Goal: Information Seeking & Learning: Learn about a topic

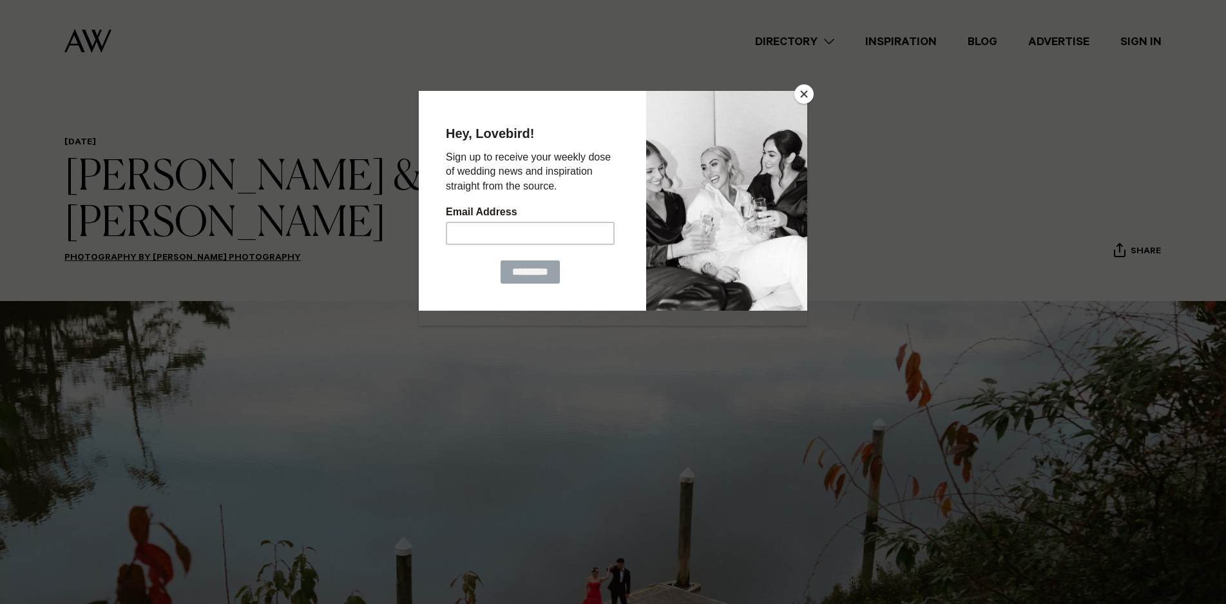
click at [810, 95] on button "Close" at bounding box center [803, 93] width 19 height 19
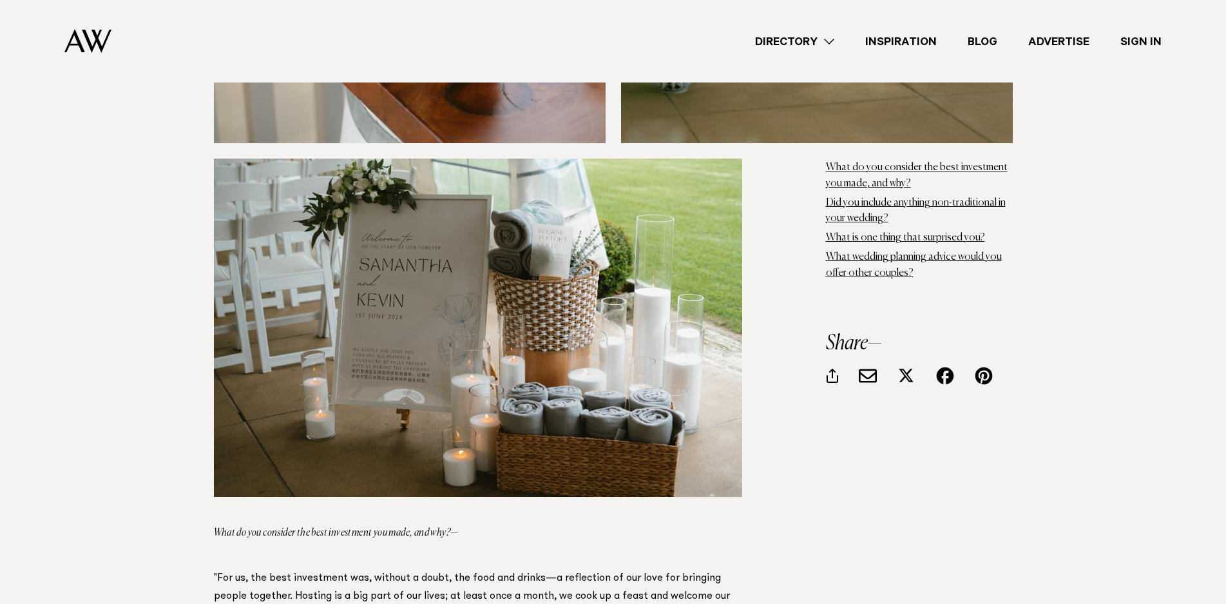
scroll to position [4445, 0]
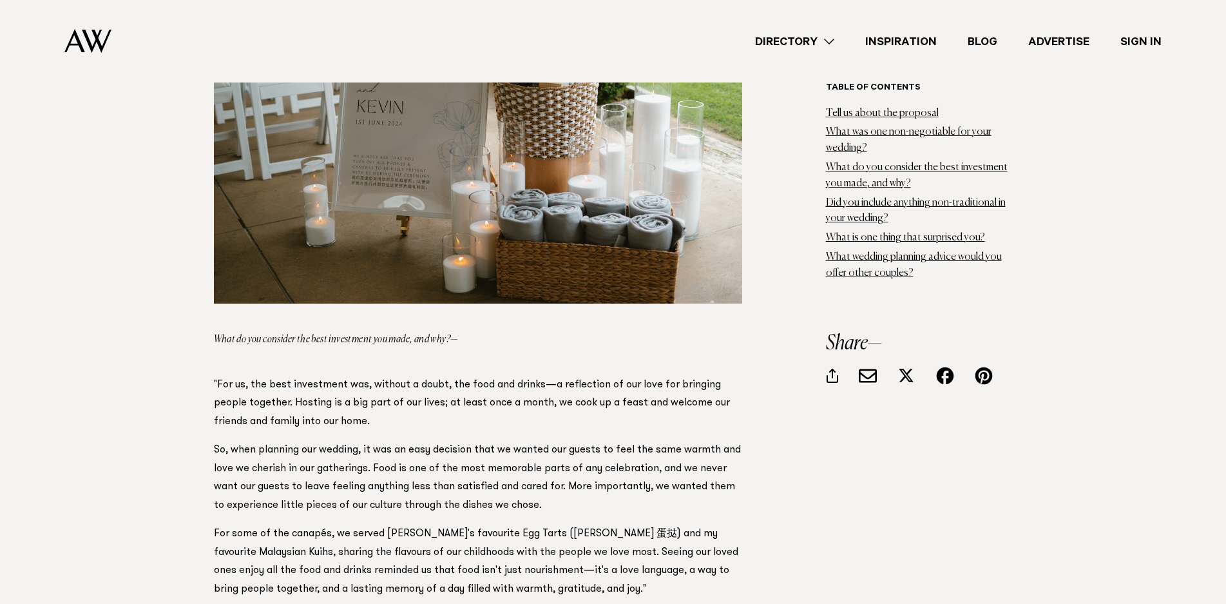
click at [806, 42] on link "Directory" at bounding box center [794, 41] width 110 height 17
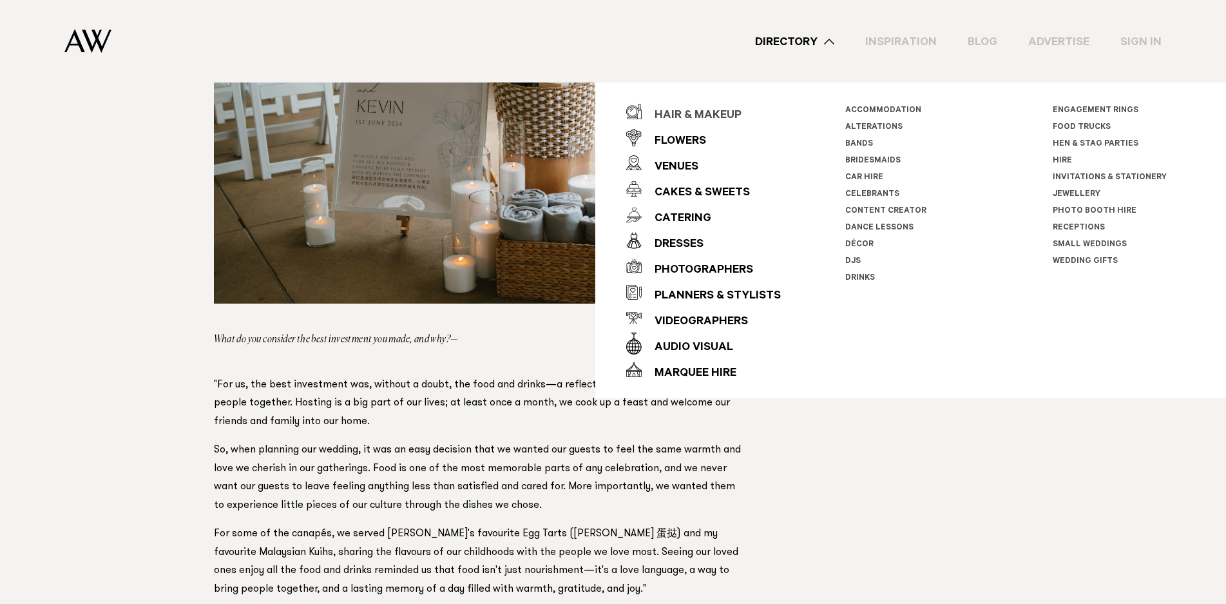
click at [720, 115] on div "Hair & Makeup" at bounding box center [692, 116] width 100 height 26
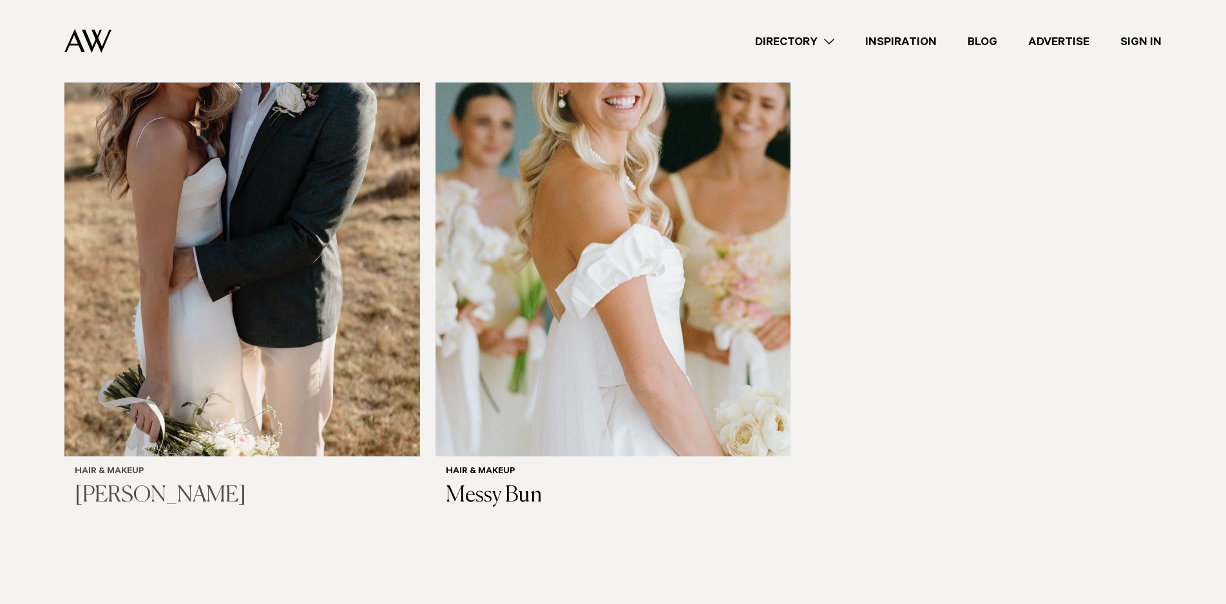
scroll to position [3800, 0]
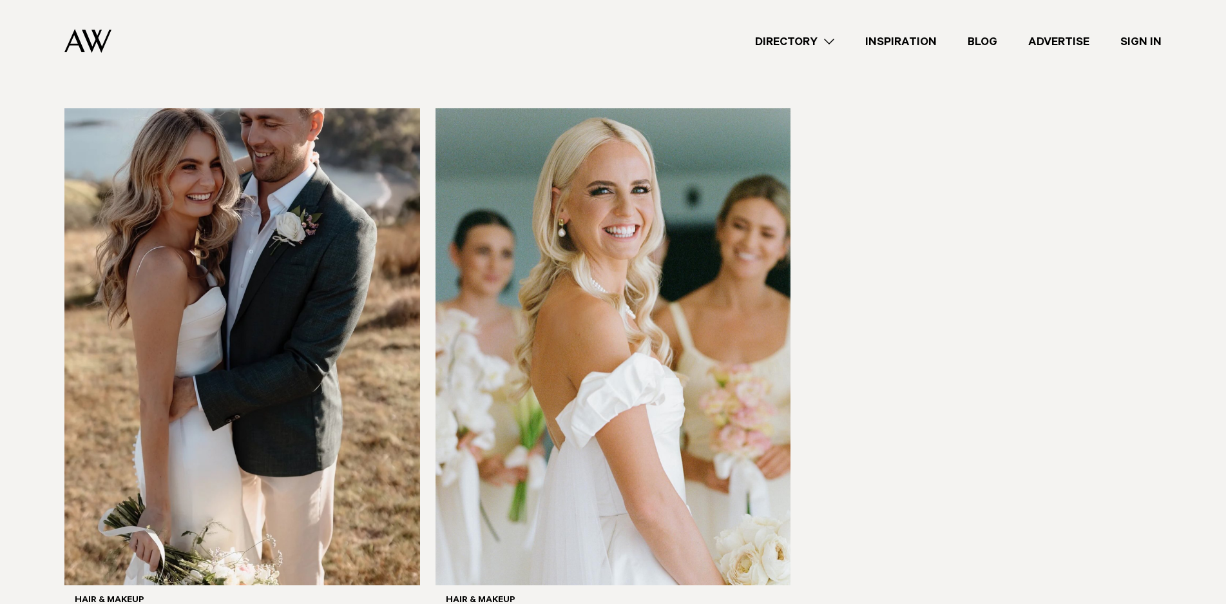
click at [93, 39] on img at bounding box center [87, 41] width 47 height 24
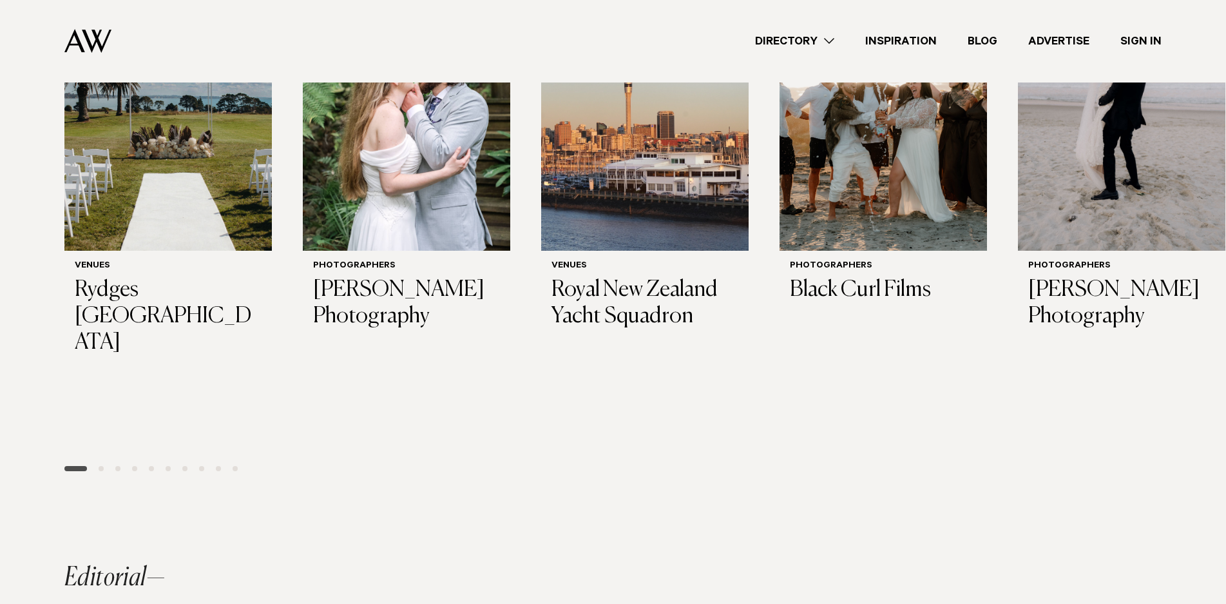
scroll to position [231, 0]
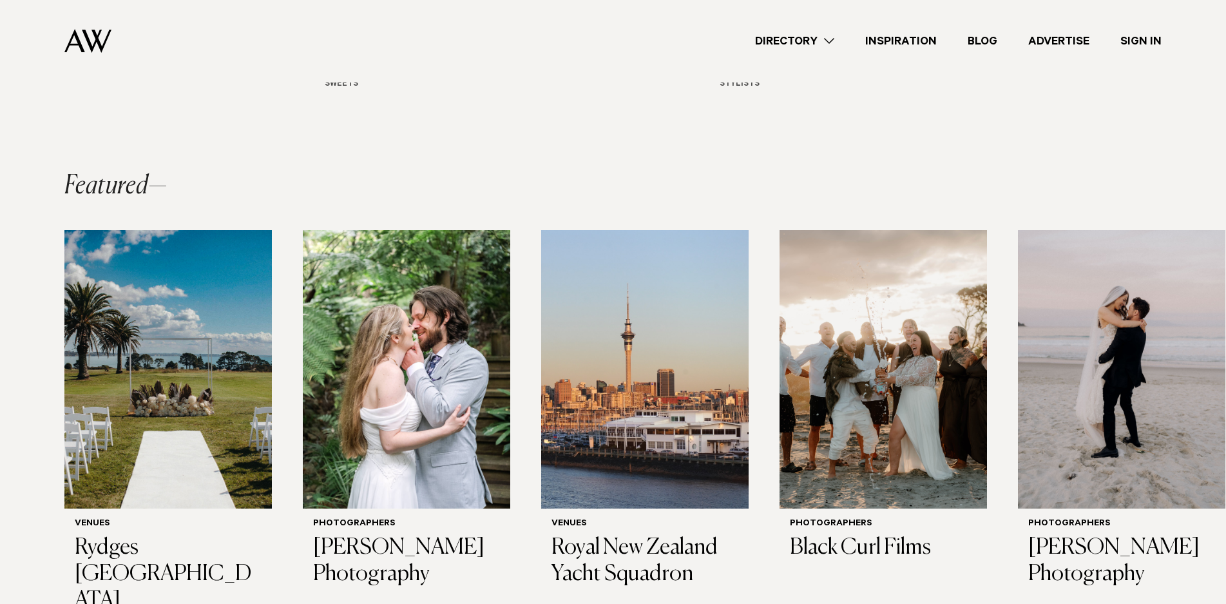
click at [808, 44] on link "Directory" at bounding box center [794, 41] width 110 height 17
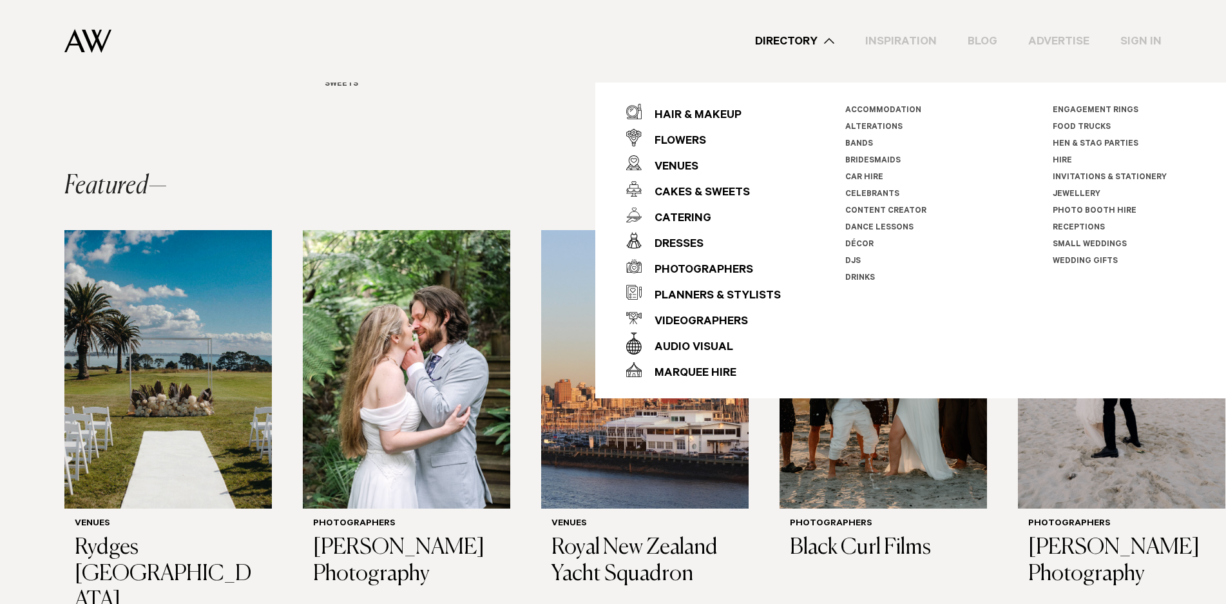
click at [337, 175] on div "Featured" at bounding box center [612, 186] width 1097 height 26
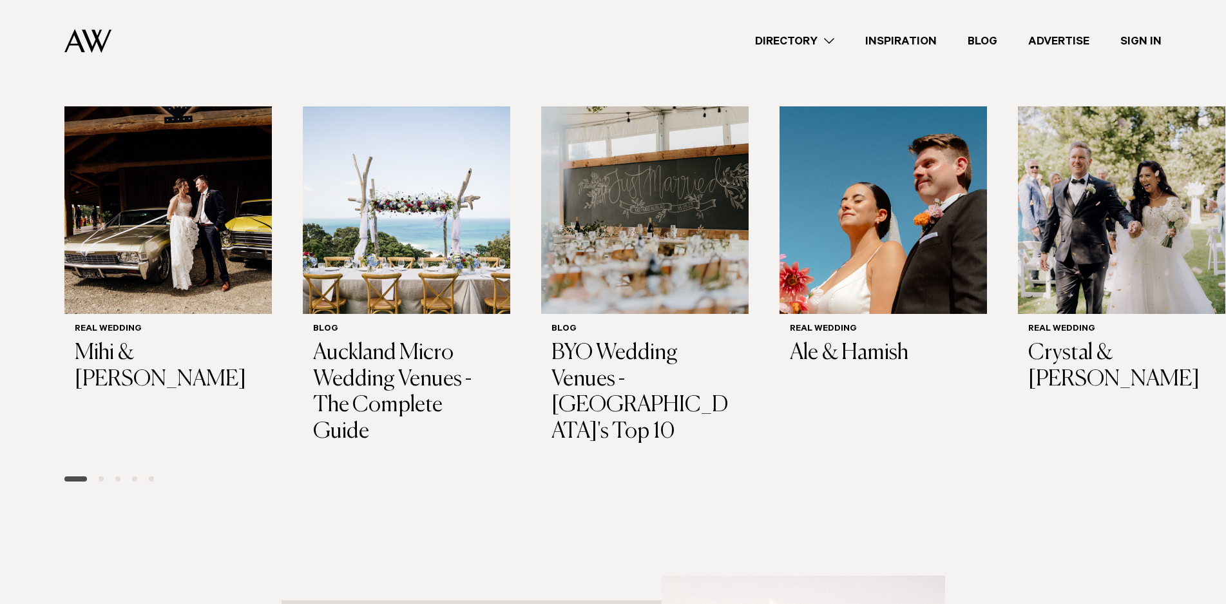
scroll to position [875, 0]
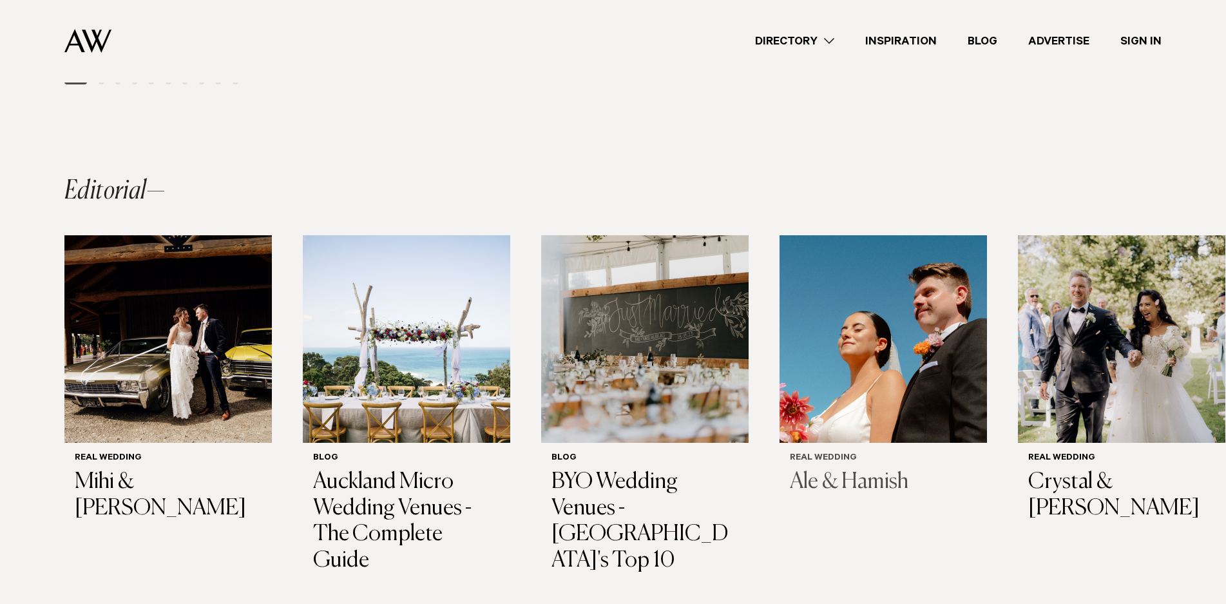
click at [841, 469] on h3 "Ale & Hamish" at bounding box center [883, 482] width 187 height 26
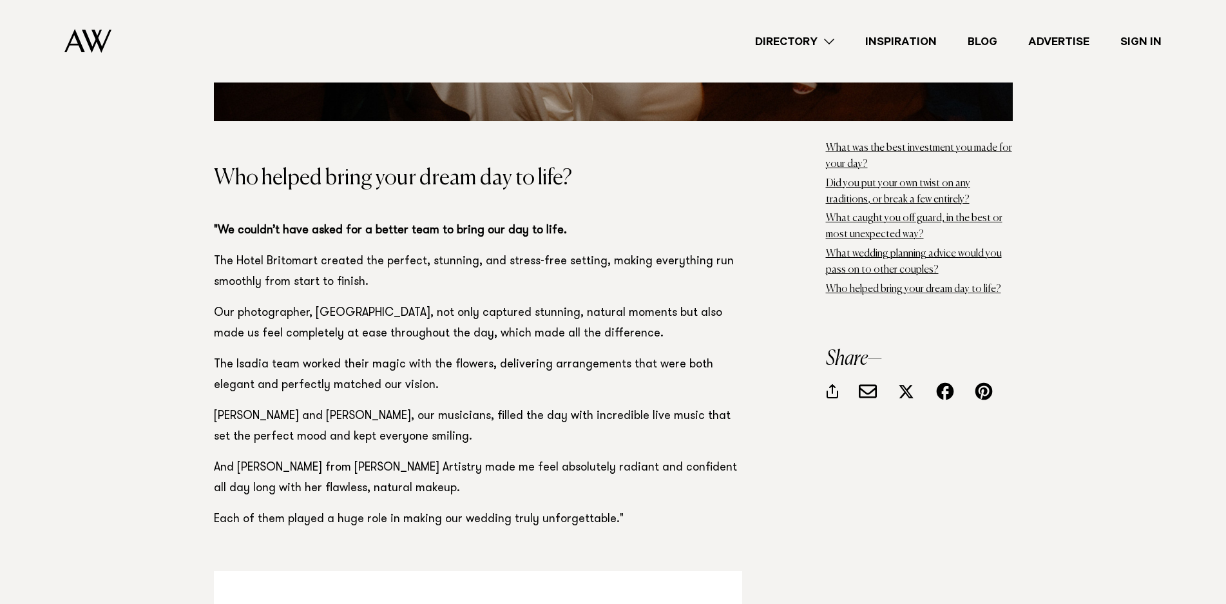
scroll to position [12368, 0]
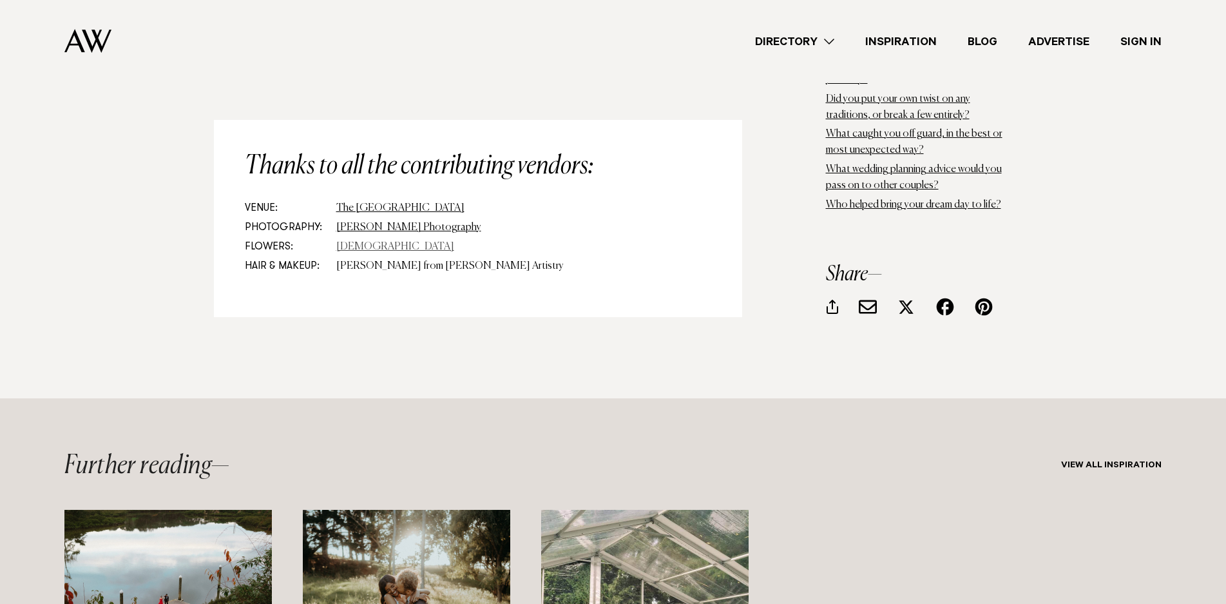
click at [346, 243] on link "Isadia" at bounding box center [395, 247] width 118 height 10
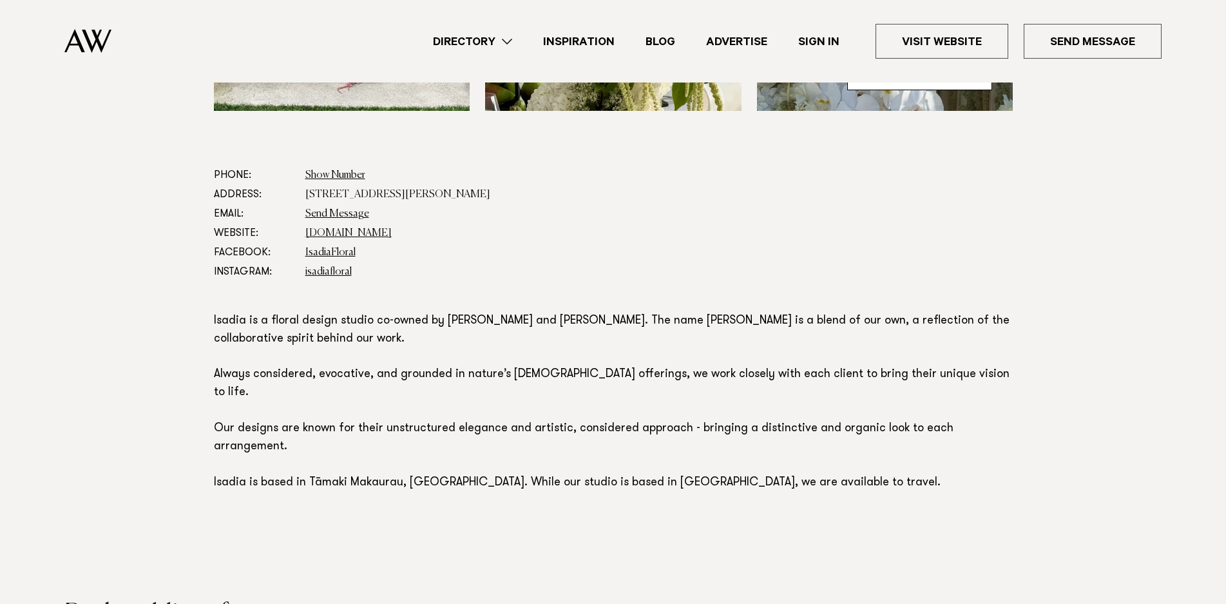
scroll to position [580, 0]
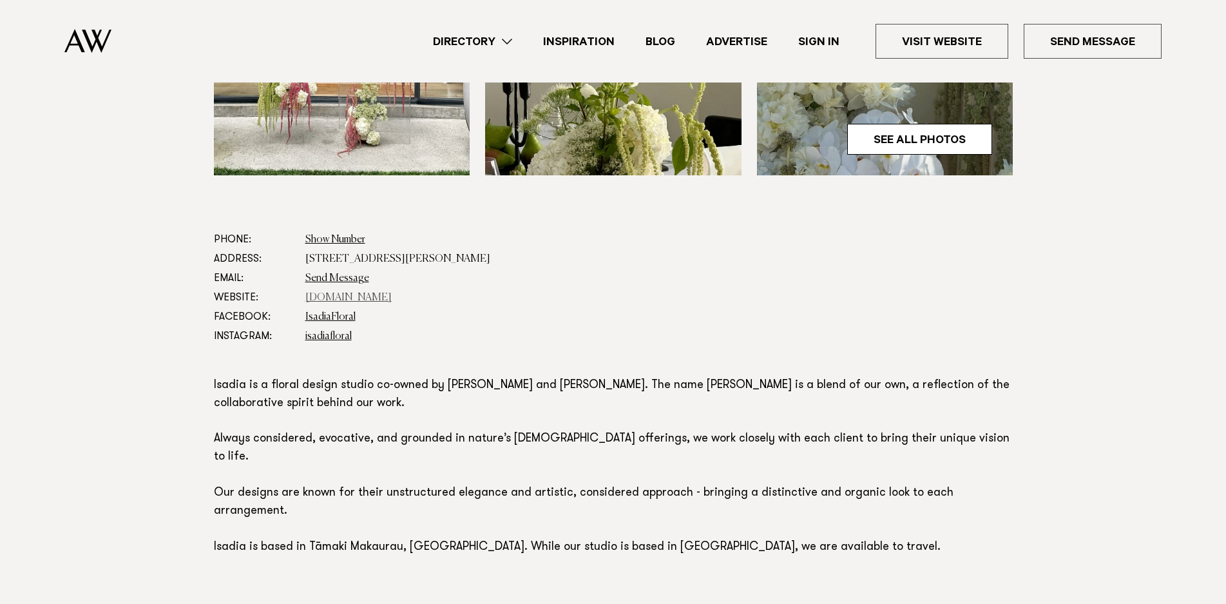
click at [320, 296] on link "[DOMAIN_NAME]" at bounding box center [348, 297] width 86 height 10
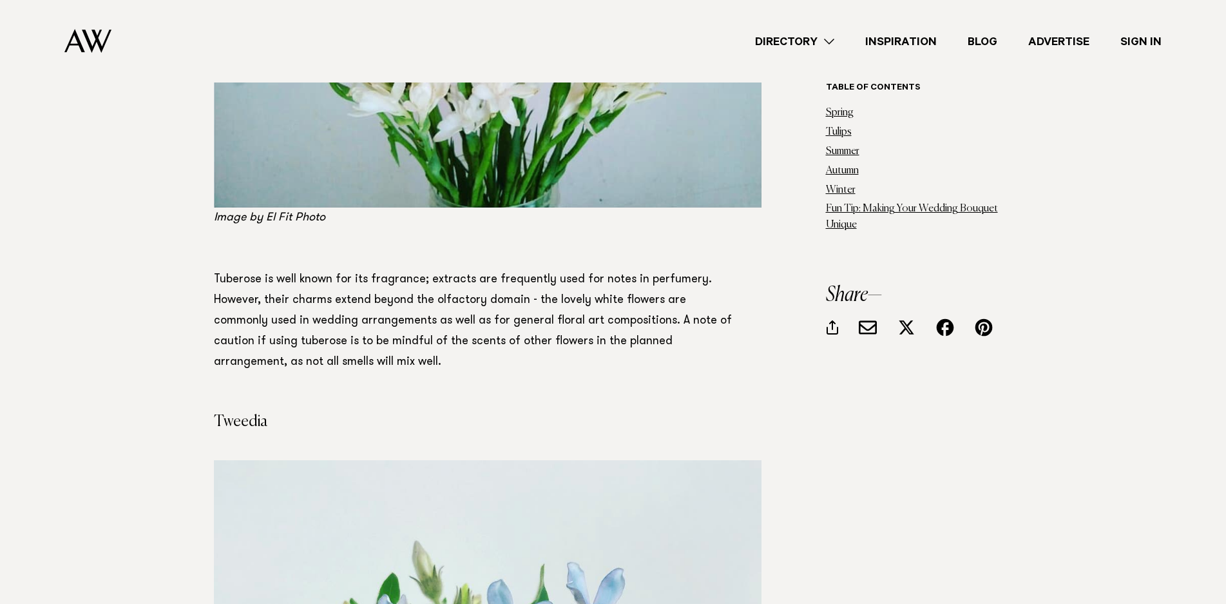
scroll to position [14236, 0]
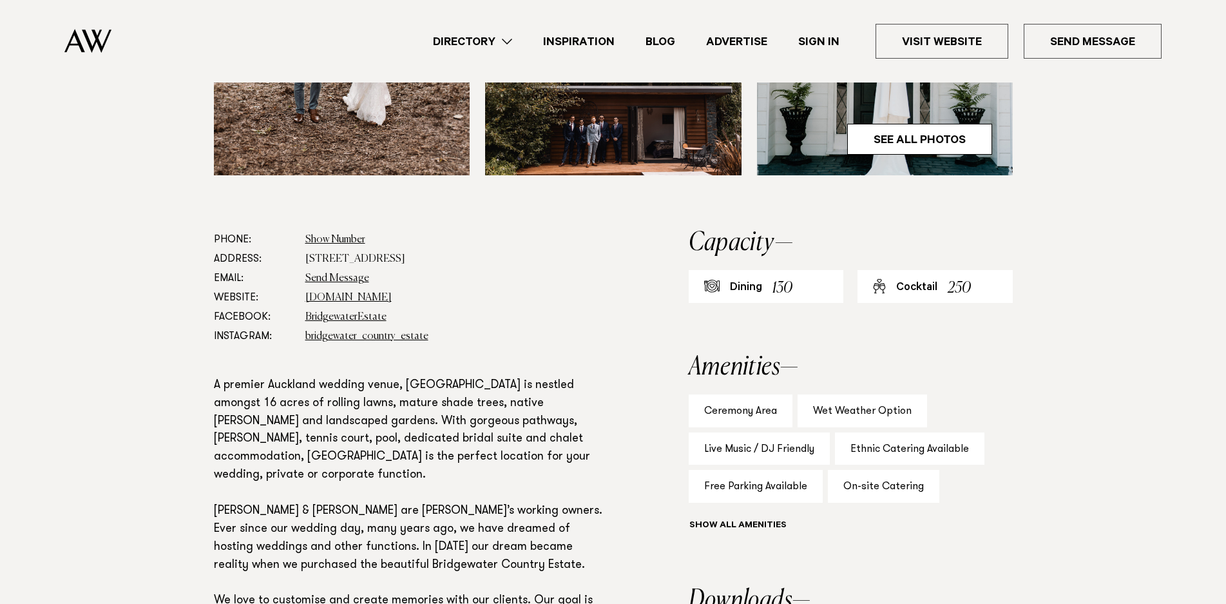
scroll to position [644, 0]
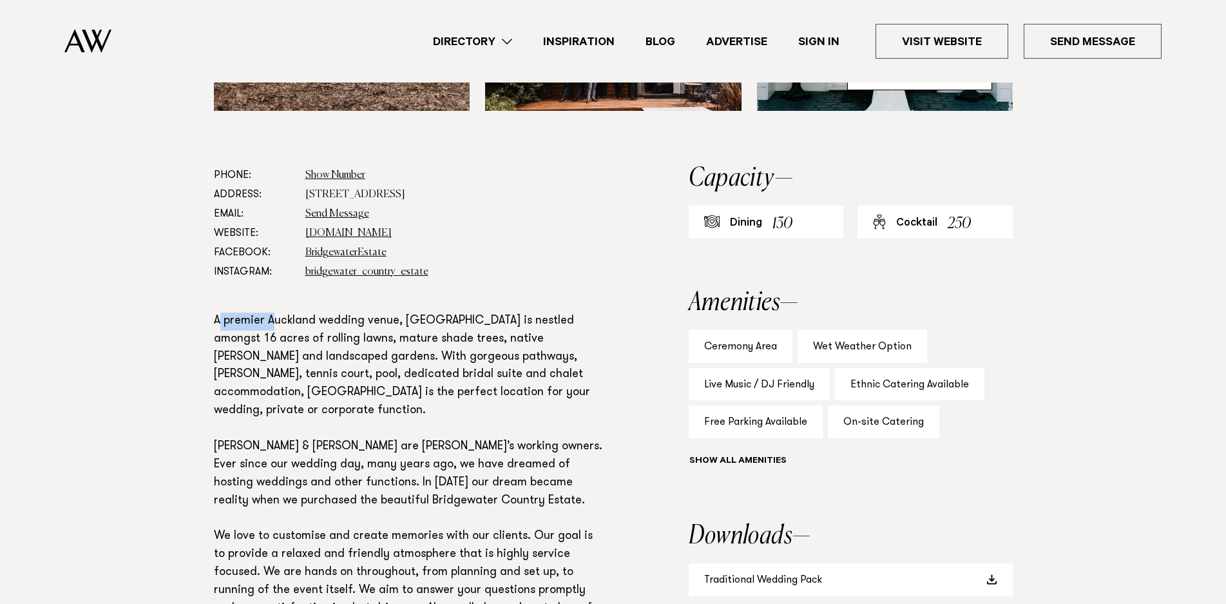
drag, startPoint x: 221, startPoint y: 368, endPoint x: 409, endPoint y: 369, distance: 188.1
click at [368, 368] on p "A premier Auckland wedding venue, [GEOGRAPHIC_DATA] is nestled amongst 16 acres…" at bounding box center [410, 473] width 392 height 323
click at [430, 374] on p "A premier Auckland wedding venue, Bridgewater Country Estate is nestled amongst…" at bounding box center [410, 473] width 392 height 323
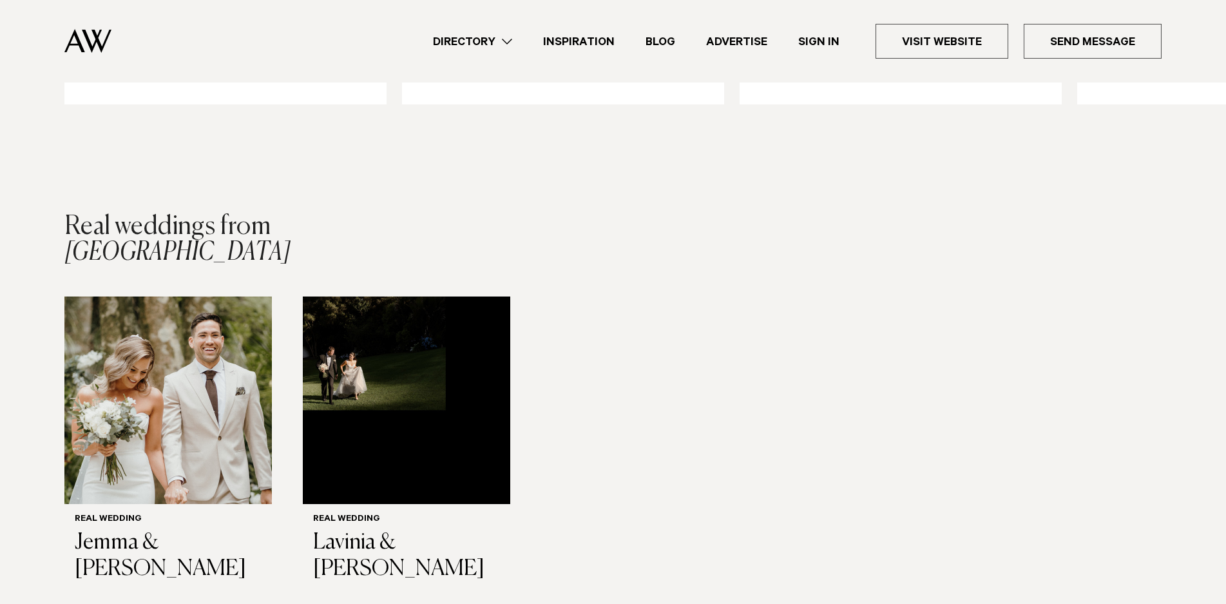
scroll to position [1739, 0]
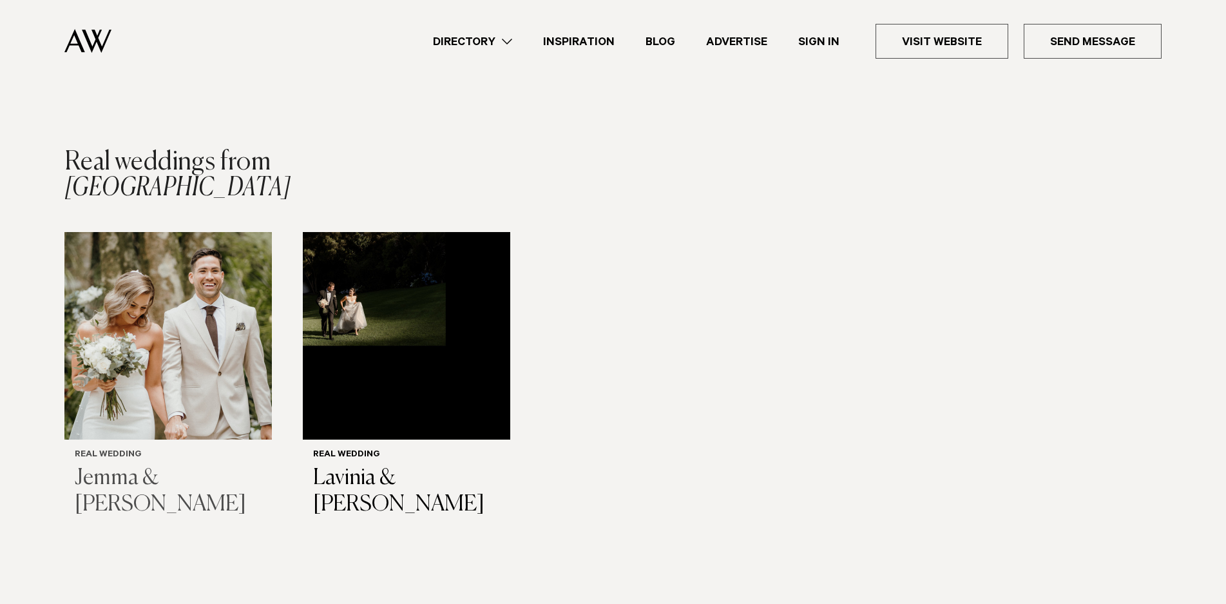
click at [202, 372] on img "1 / 2" at bounding box center [167, 335] width 207 height 207
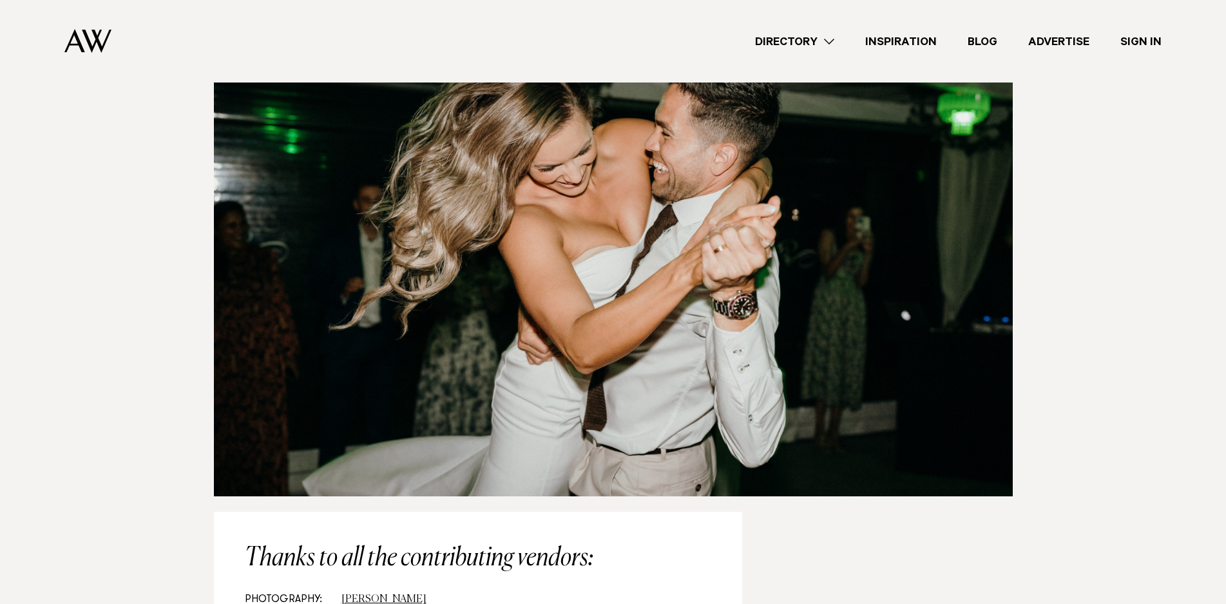
scroll to position [16877, 0]
